Goal: Entertainment & Leisure: Consume media (video, audio)

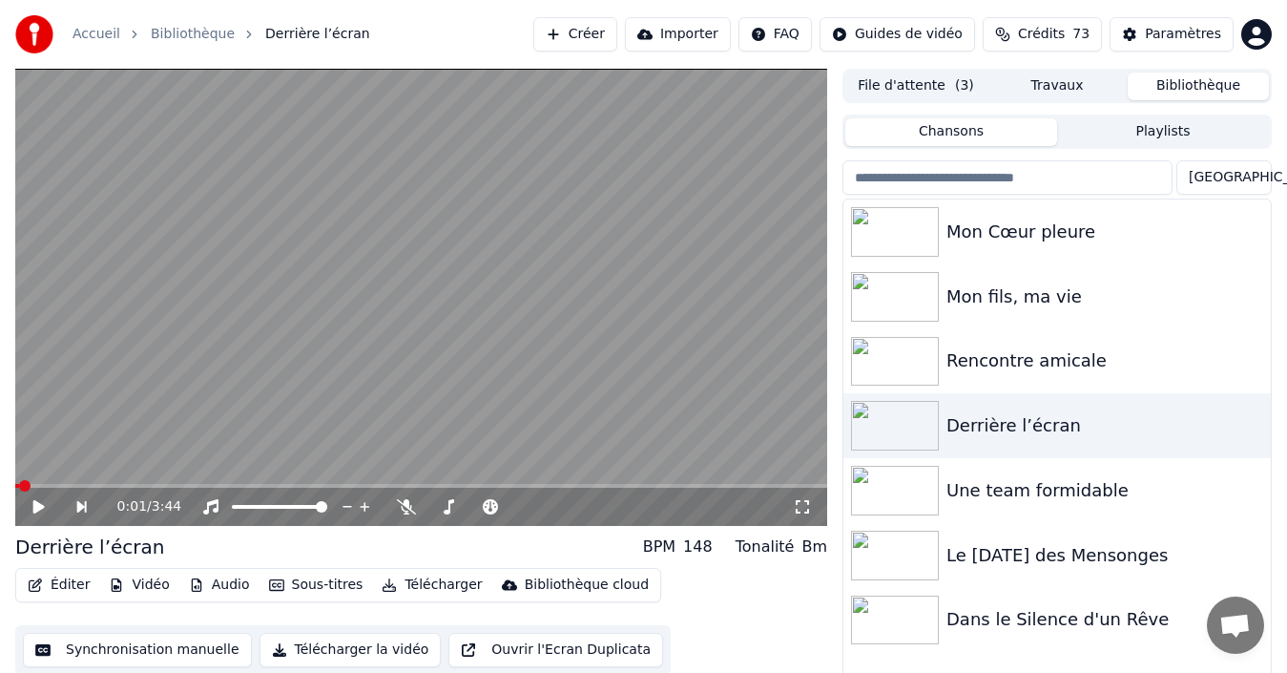
click at [43, 504] on icon at bounding box center [52, 506] width 43 height 15
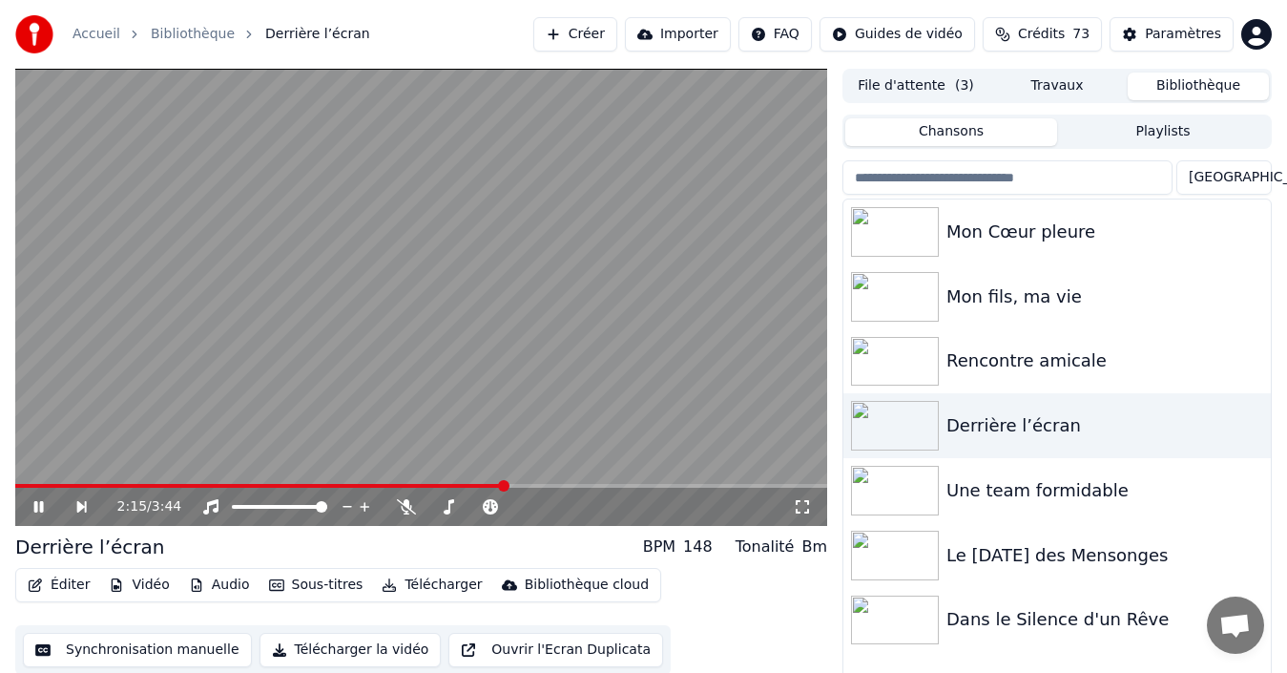
scroll to position [31, 0]
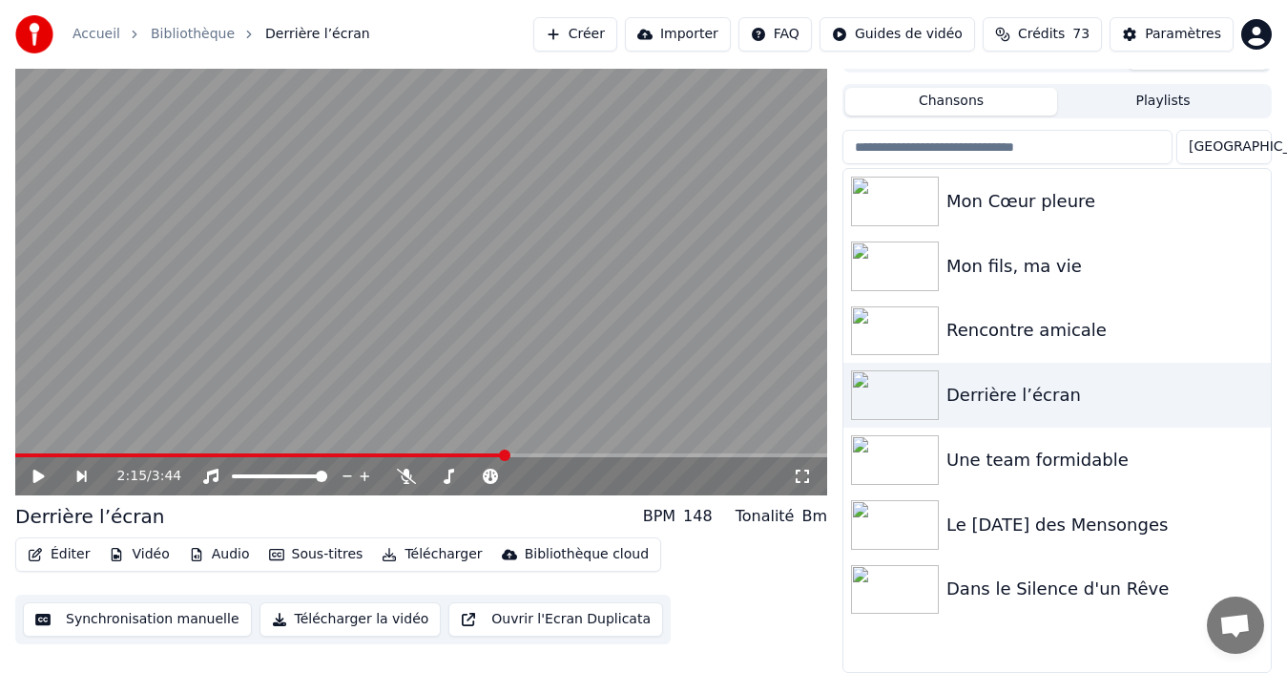
click at [42, 476] on icon at bounding box center [38, 475] width 11 height 13
click at [38, 471] on icon at bounding box center [52, 475] width 43 height 15
click at [20, 458] on div "3:25 / 3:44" at bounding box center [421, 476] width 812 height 38
click at [20, 453] on span at bounding box center [387, 455] width 744 height 4
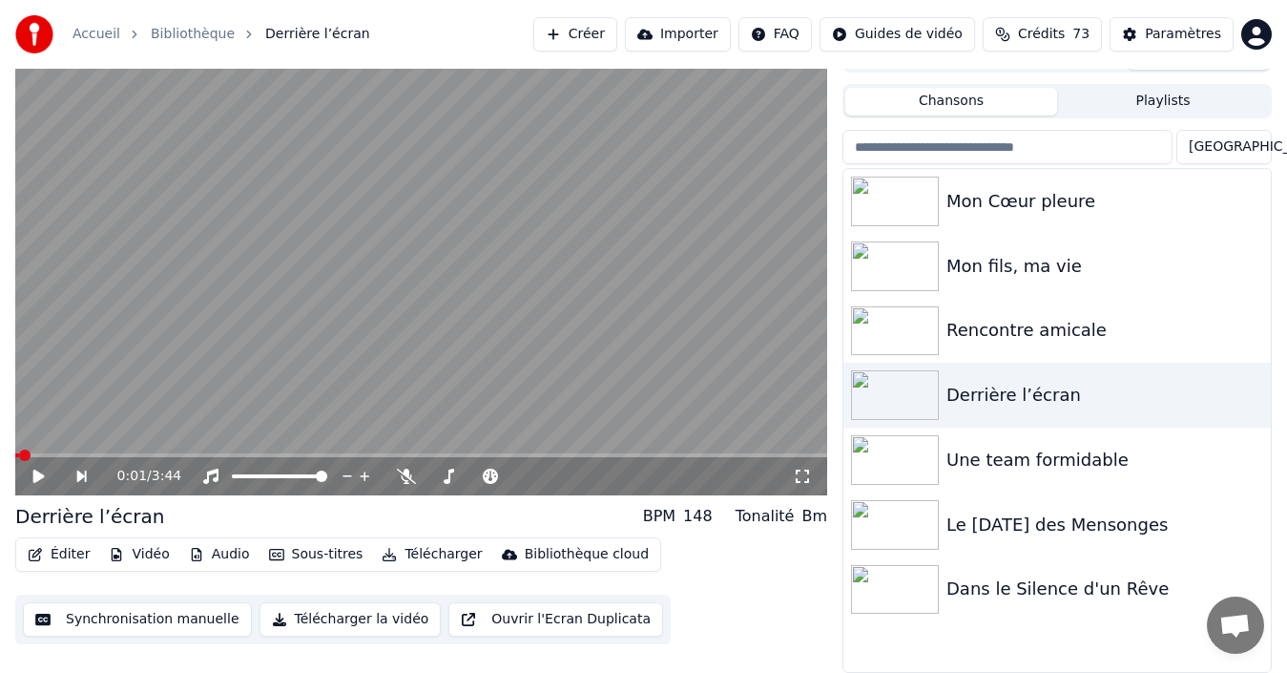
click at [33, 475] on icon at bounding box center [38, 475] width 11 height 13
click at [33, 473] on icon at bounding box center [52, 475] width 43 height 15
click at [15, 460] on span at bounding box center [20, 454] width 11 height 11
click at [31, 475] on icon at bounding box center [52, 475] width 43 height 15
click at [36, 487] on div "1:04 / 3:44" at bounding box center [421, 476] width 812 height 38
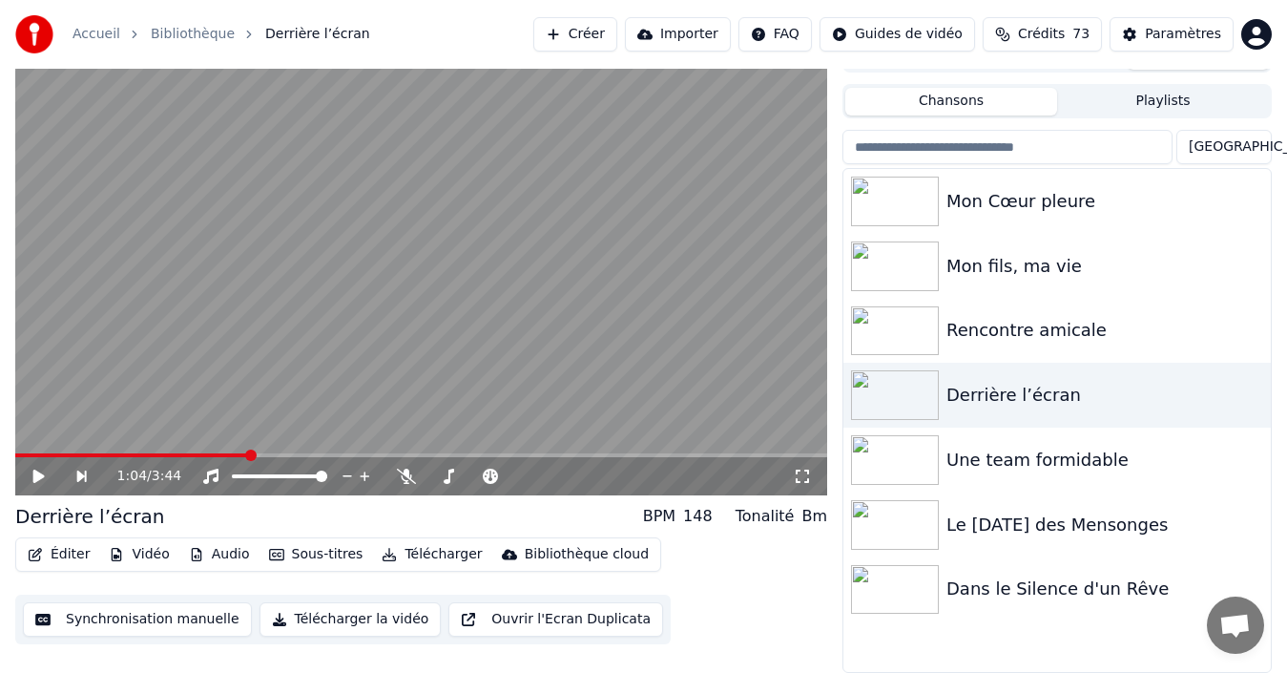
click at [36, 483] on icon at bounding box center [52, 475] width 43 height 15
click at [15, 461] on span at bounding box center [20, 454] width 11 height 11
click at [19, 458] on div "0:07 / 3:44" at bounding box center [421, 476] width 812 height 38
click at [25, 451] on video at bounding box center [421, 266] width 812 height 457
click at [21, 449] on video at bounding box center [421, 266] width 812 height 457
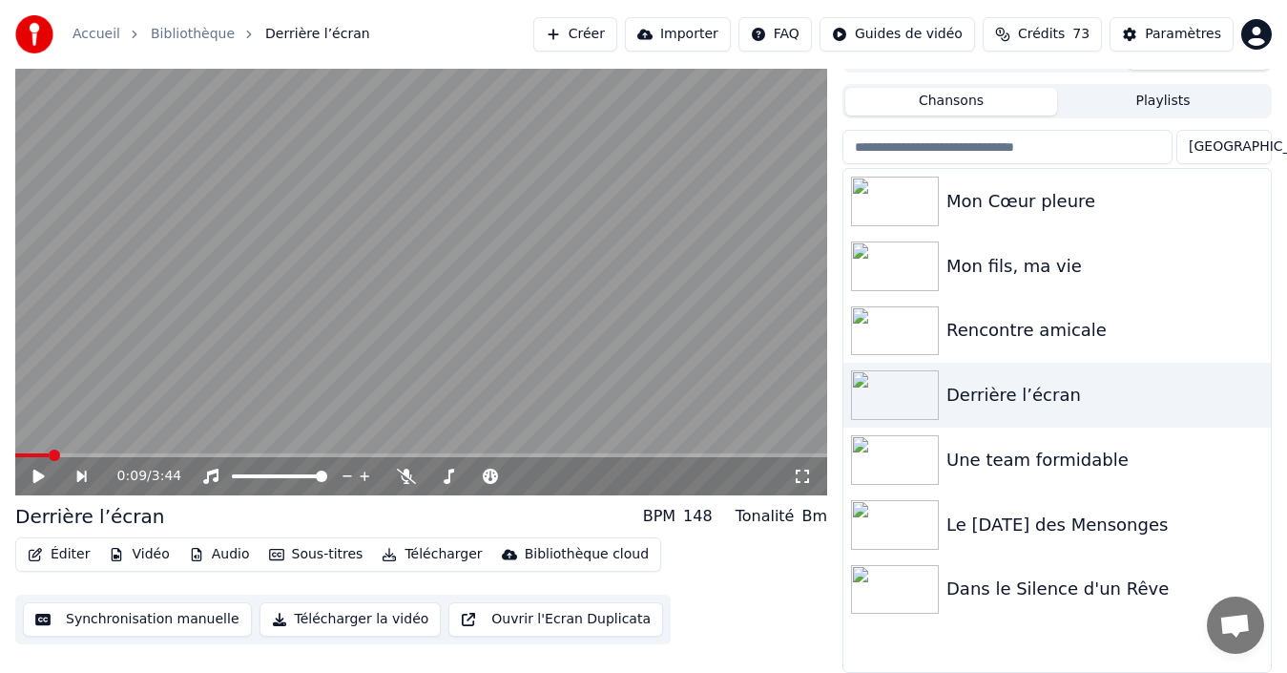
click at [20, 451] on video at bounding box center [421, 266] width 812 height 457
click at [15, 452] on span at bounding box center [20, 454] width 11 height 11
click at [42, 480] on icon at bounding box center [39, 475] width 10 height 11
click at [15, 461] on span at bounding box center [20, 454] width 11 height 11
click at [41, 477] on icon at bounding box center [38, 475] width 11 height 13
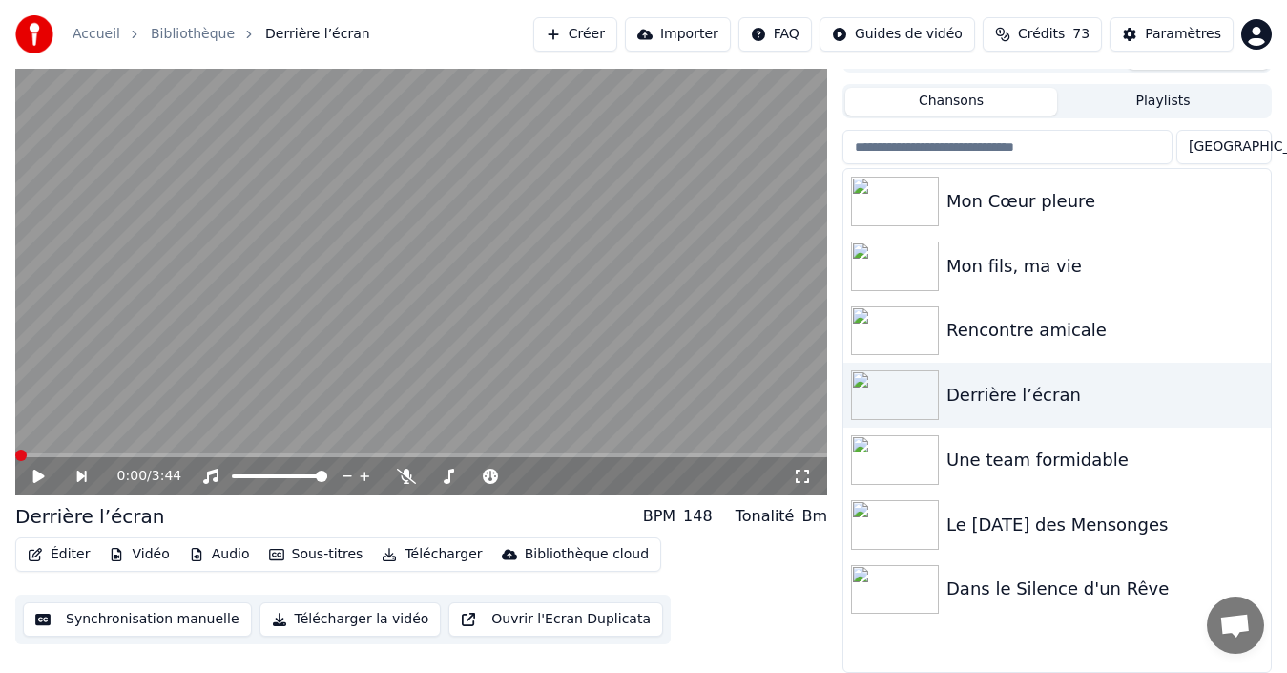
click at [15, 461] on span at bounding box center [20, 454] width 11 height 11
click at [39, 468] on icon at bounding box center [52, 475] width 43 height 15
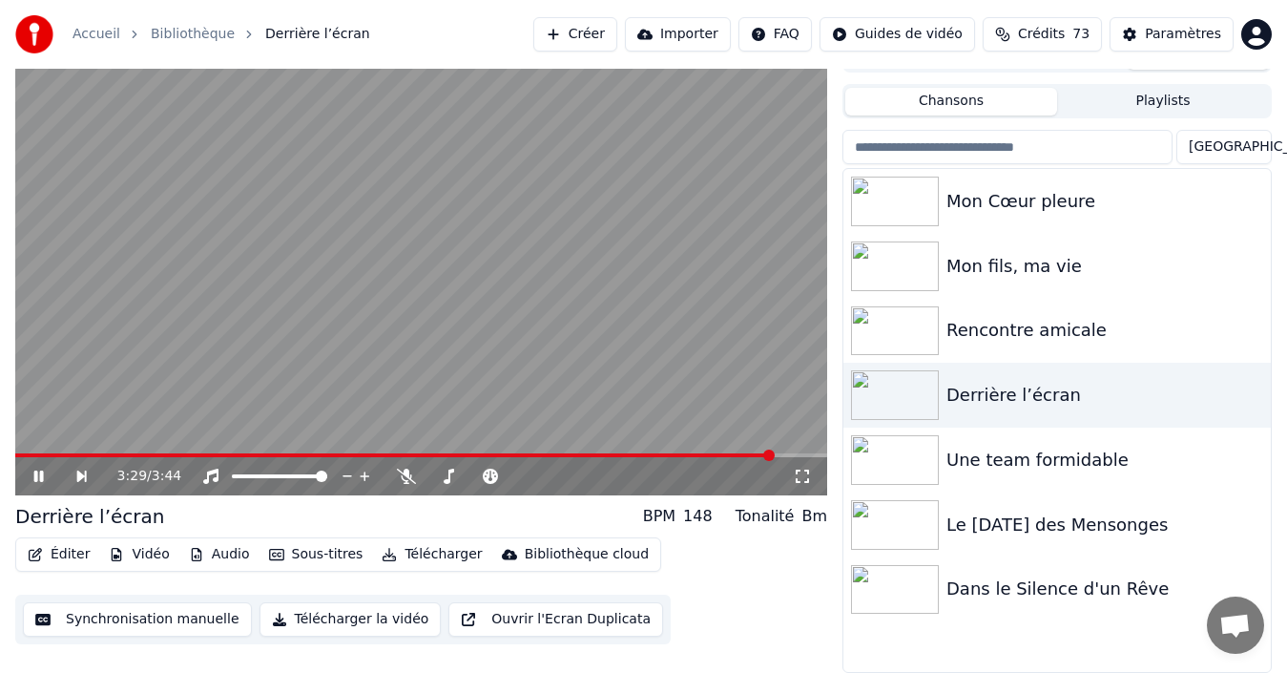
click at [35, 480] on icon at bounding box center [39, 475] width 10 height 11
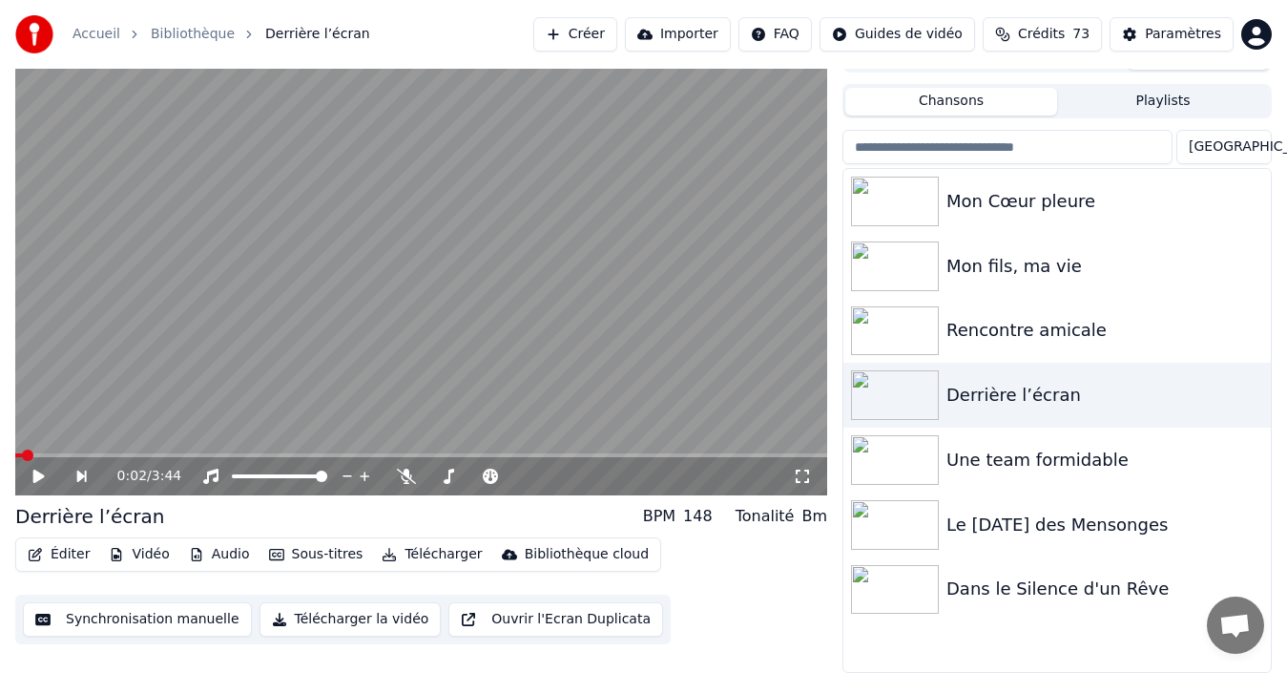
click at [21, 454] on span at bounding box center [19, 455] width 8 height 4
click at [45, 473] on icon at bounding box center [52, 475] width 43 height 15
click at [15, 459] on span at bounding box center [20, 454] width 11 height 11
click at [31, 472] on icon at bounding box center [52, 475] width 43 height 15
click at [35, 477] on icon at bounding box center [39, 475] width 10 height 11
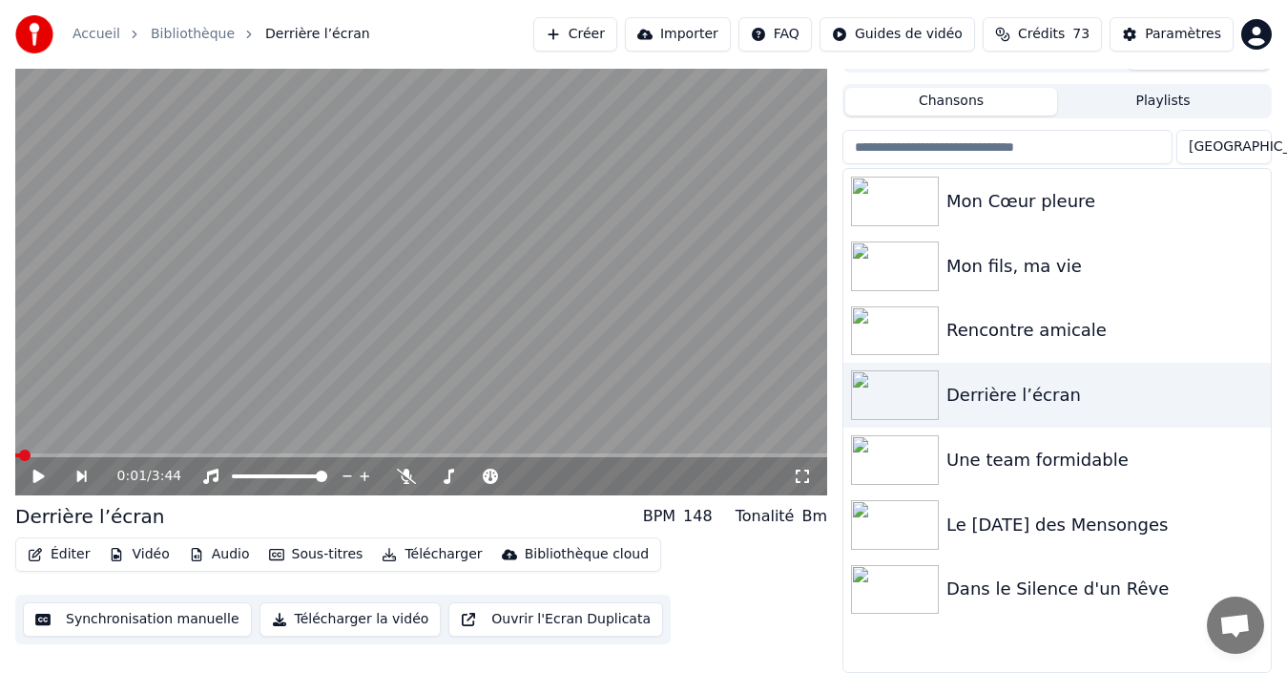
click at [38, 478] on icon at bounding box center [38, 475] width 11 height 13
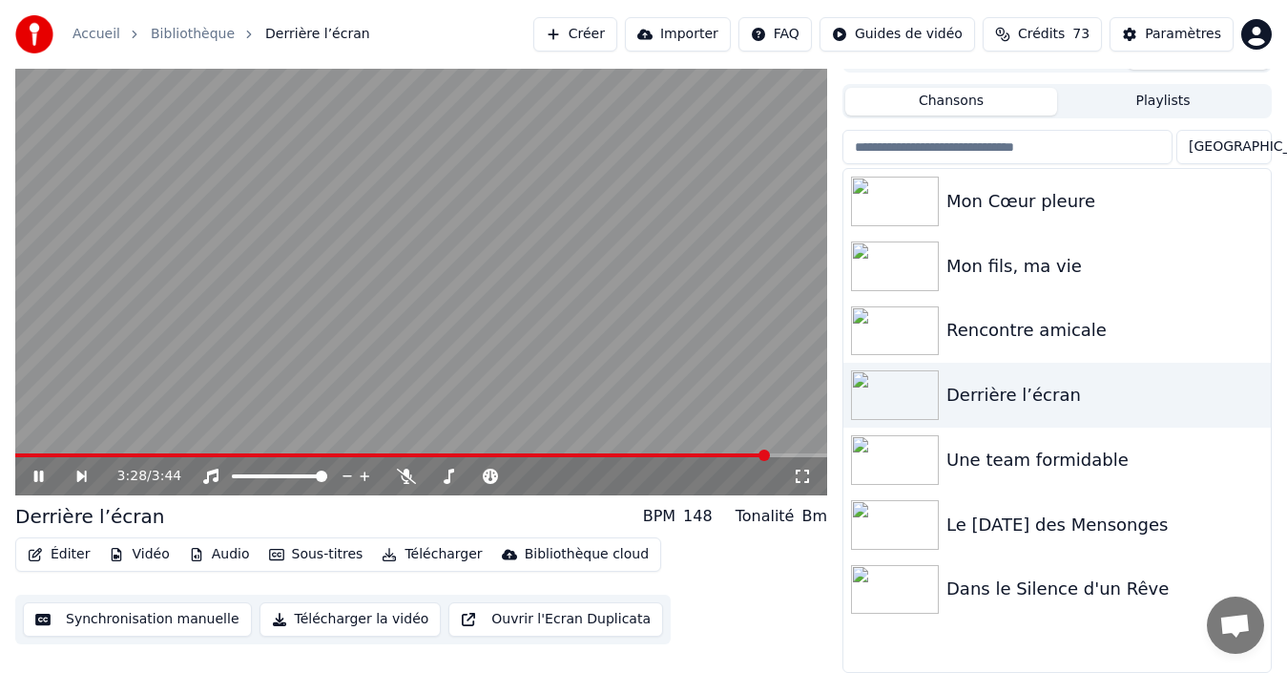
click at [38, 469] on icon at bounding box center [52, 475] width 43 height 15
click at [15, 454] on span at bounding box center [392, 455] width 755 height 4
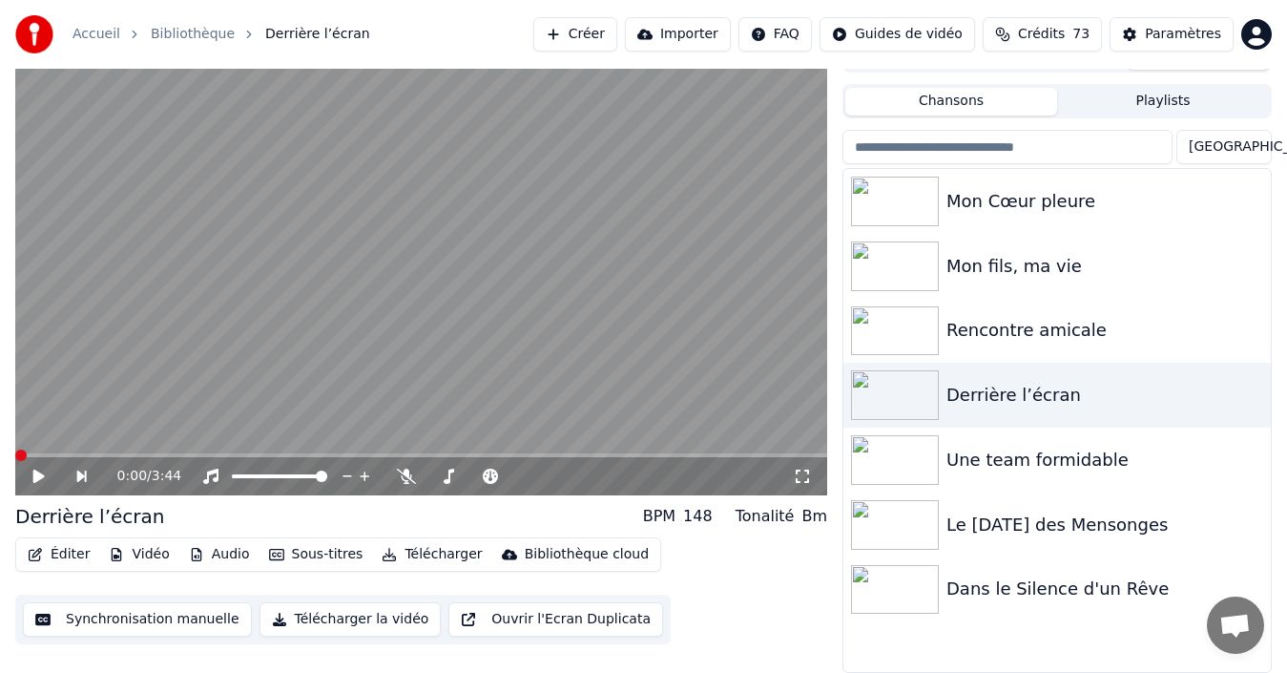
click at [36, 479] on icon at bounding box center [38, 475] width 11 height 13
click at [38, 479] on icon at bounding box center [52, 475] width 43 height 15
click at [18, 453] on span at bounding box center [51, 455] width 73 height 4
click at [42, 475] on icon at bounding box center [38, 475] width 11 height 13
click at [42, 475] on icon at bounding box center [39, 475] width 10 height 11
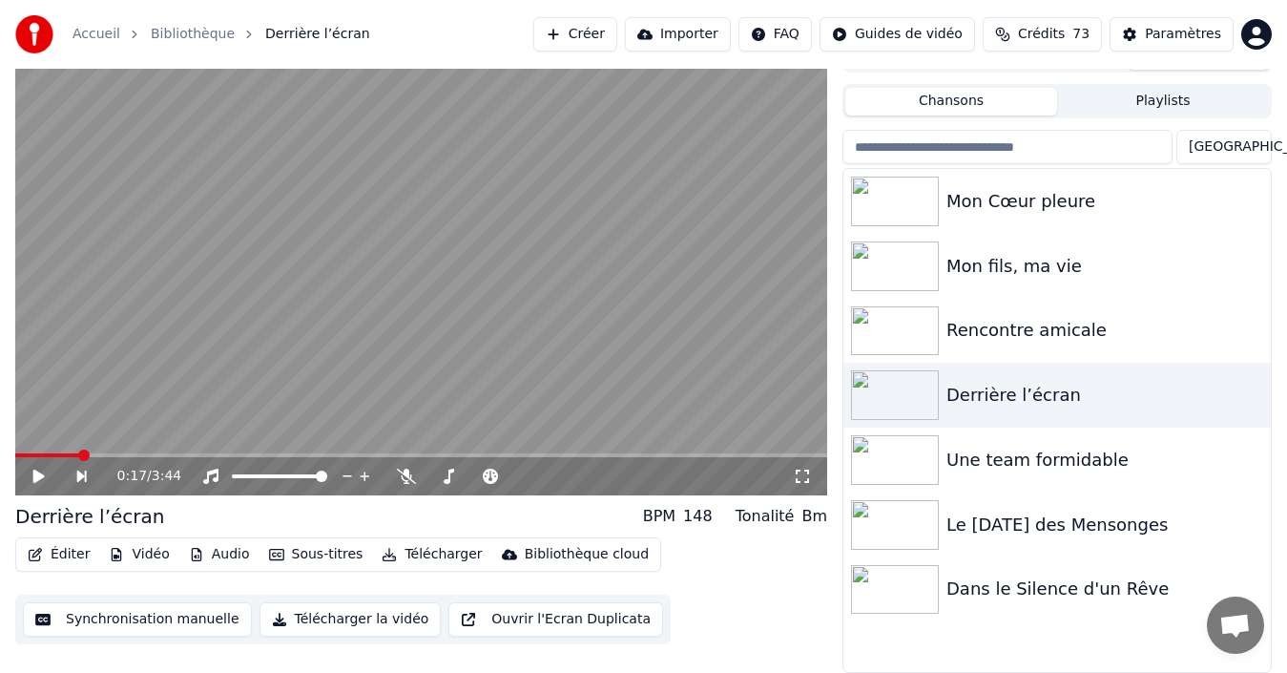
click at [19, 456] on span at bounding box center [47, 455] width 64 height 4
click at [41, 483] on icon at bounding box center [52, 475] width 43 height 15
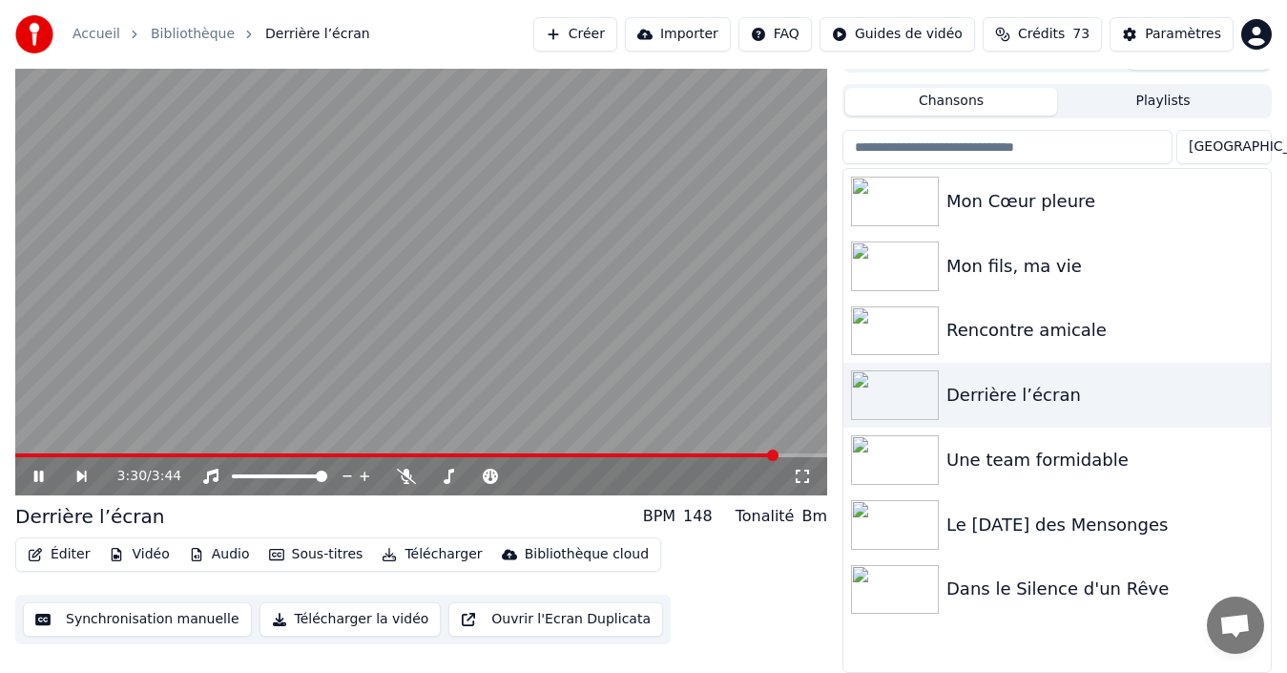
click at [49, 477] on icon at bounding box center [52, 475] width 43 height 15
